Goal: Check status: Check status

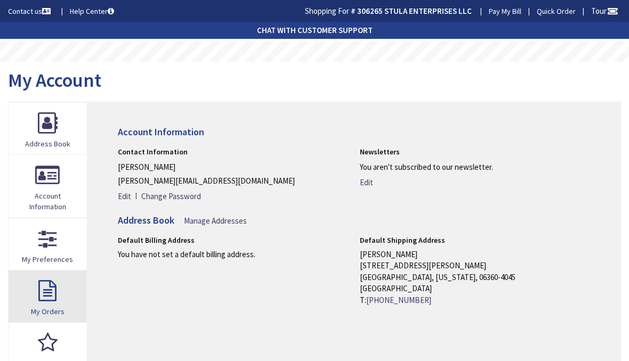
click at [50, 289] on link "My Orders" at bounding box center [48, 297] width 78 height 52
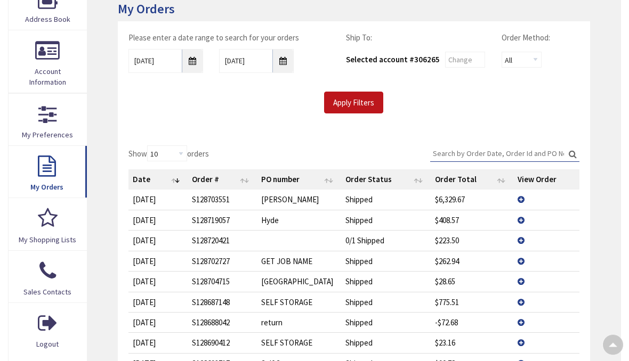
scroll to position [128, 0]
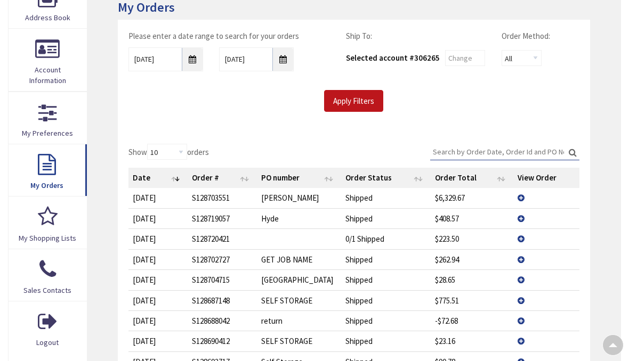
click at [522, 193] on td "View Details" at bounding box center [546, 198] width 66 height 20
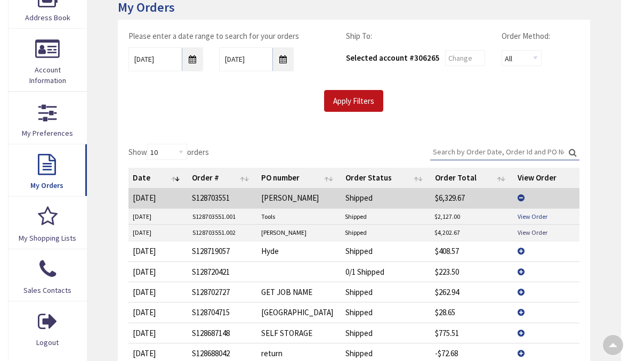
click at [538, 212] on link "View Order" at bounding box center [532, 216] width 30 height 9
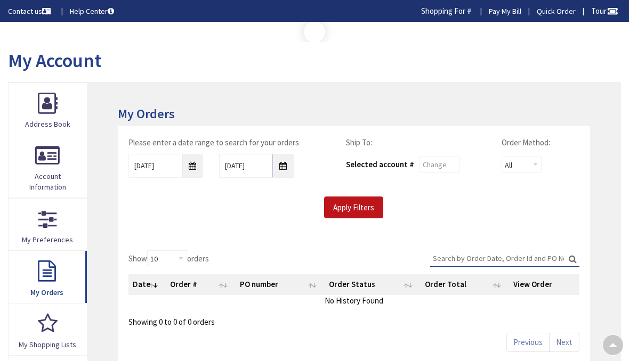
scroll to position [128, 0]
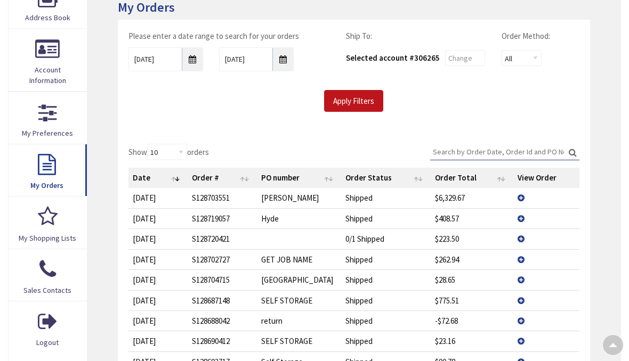
click at [519, 196] on td "View Details" at bounding box center [546, 198] width 66 height 20
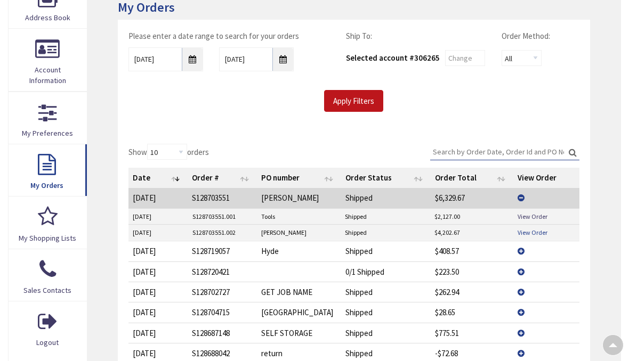
click at [534, 230] on link "View Order" at bounding box center [532, 232] width 30 height 9
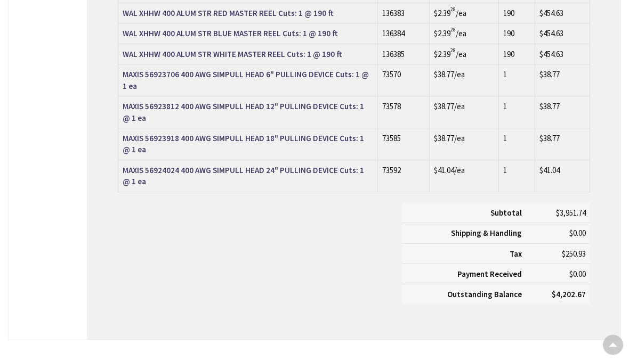
scroll to position [714, 0]
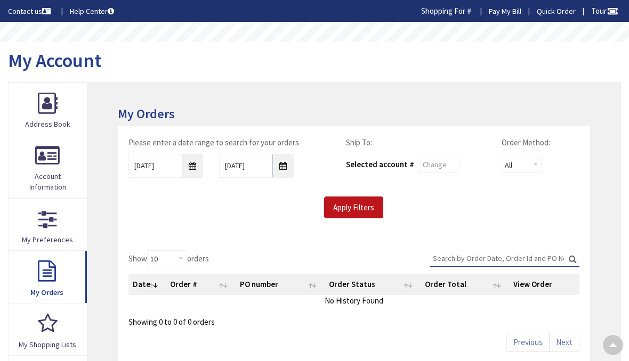
scroll to position [128, 0]
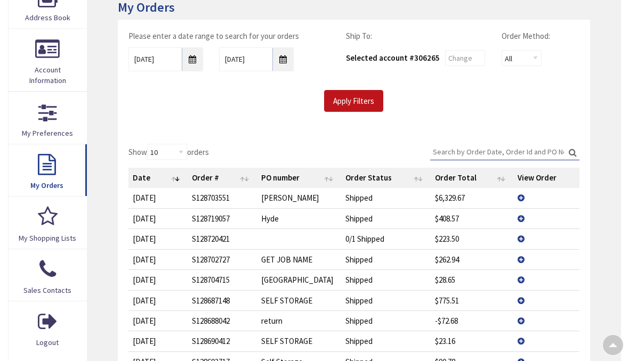
click at [519, 218] on td "View Details" at bounding box center [546, 218] width 66 height 20
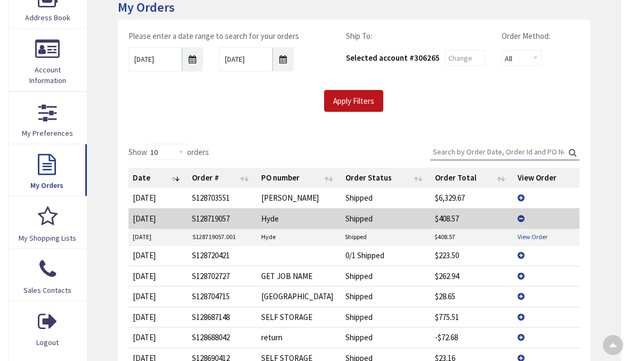
click at [537, 239] on link "View Order" at bounding box center [532, 236] width 30 height 9
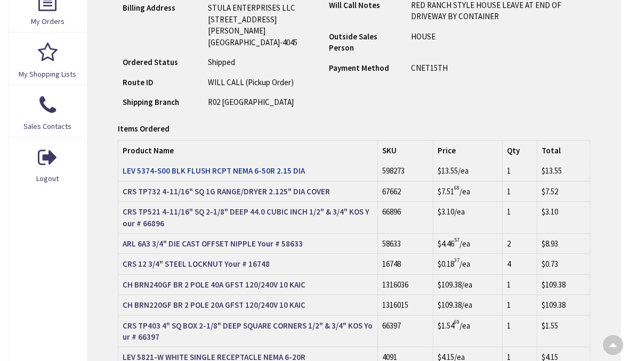
click at [285, 176] on strong "LEV 5374-S00 BLK FLUSH RCPT NEMA 6-50R 2.15 DIA" at bounding box center [214, 171] width 182 height 10
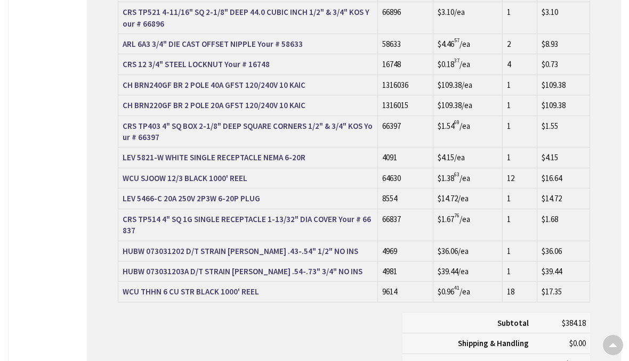
scroll to position [492, 0]
click at [317, 208] on td "LEV 5466-C 20A 250V 2P3W 6-20P PLUG" at bounding box center [247, 198] width 259 height 20
click at [225, 203] on strong "LEV 5466-C 20A 250V 2P3W 6-20P PLUG" at bounding box center [191, 198] width 137 height 10
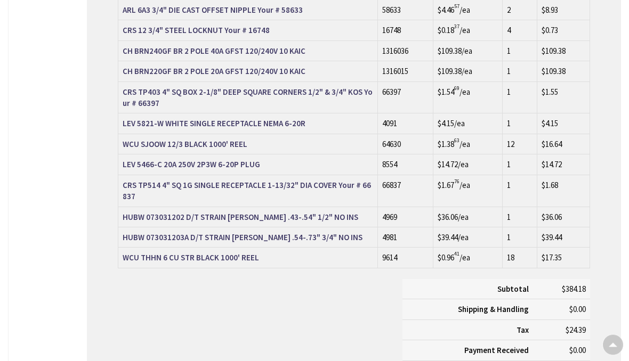
scroll to position [535, 0]
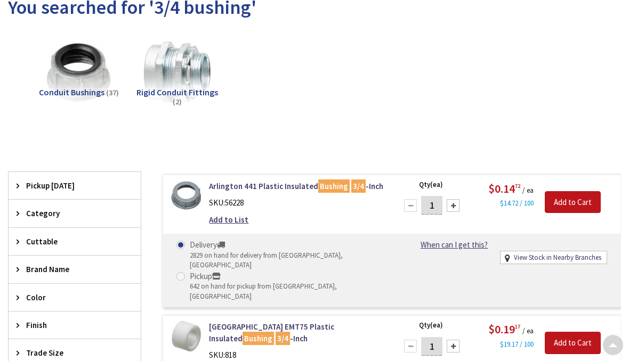
scroll to position [75, 0]
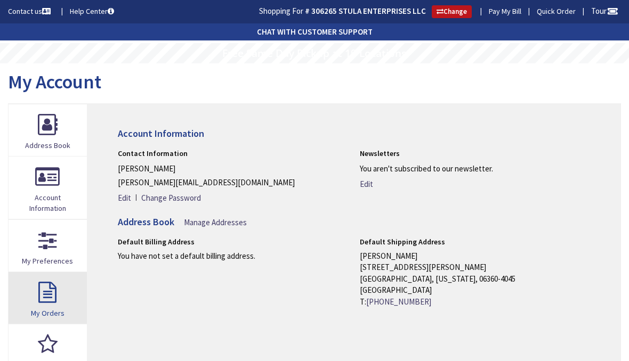
click at [43, 289] on link "My Orders" at bounding box center [48, 298] width 78 height 52
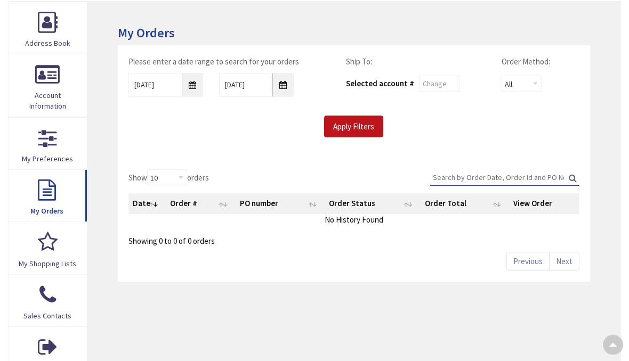
scroll to position [101, 0]
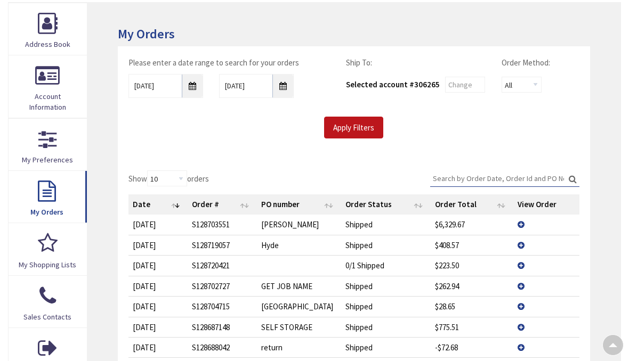
click at [216, 249] on td "S128719057" at bounding box center [222, 245] width 69 height 20
copy td "S128719057"
click at [523, 242] on td "View Details" at bounding box center [546, 245] width 66 height 20
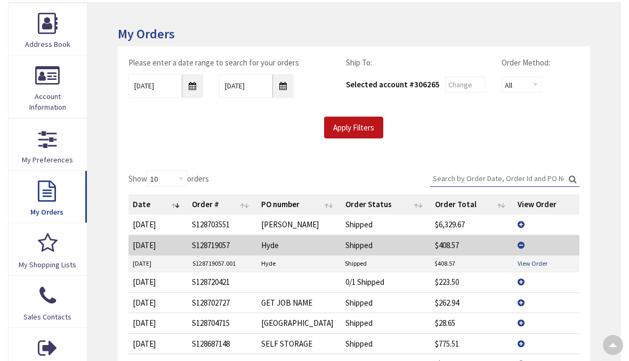
click at [538, 262] on link "View Order" at bounding box center [532, 263] width 30 height 9
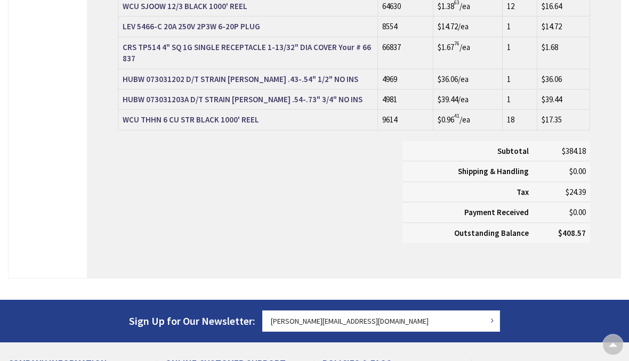
scroll to position [664, 0]
